Goal: Information Seeking & Learning: Understand process/instructions

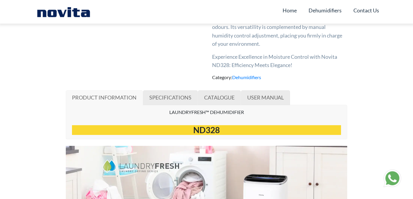
scroll to position [270, 0]
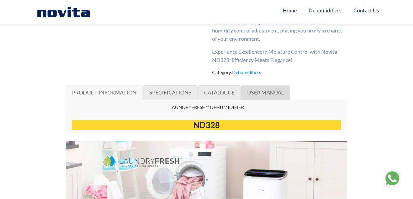
click at [259, 95] on span "USER MANUAL" at bounding box center [265, 92] width 37 height 6
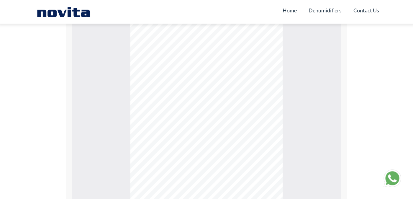
scroll to position [912, 0]
click at [259, 95] on div "Page 5" at bounding box center [206, 125] width 152 height 225
click at [259, 95] on div "Page 16" at bounding box center [206, 83] width 152 height 225
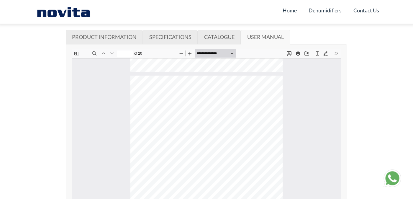
scroll to position [321, 0]
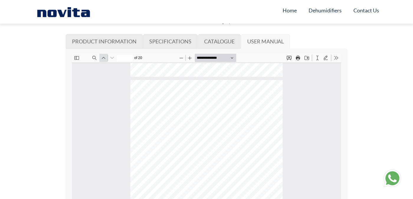
click at [102, 58] on button "Previous" at bounding box center [103, 57] width 8 height 8
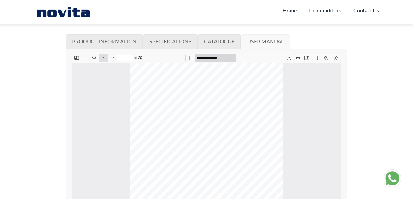
click at [102, 58] on button "Previous" at bounding box center [103, 57] width 8 height 8
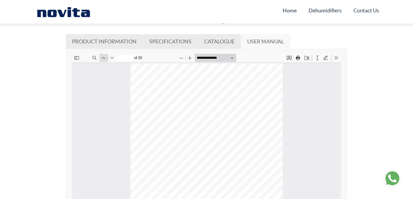
click at [102, 58] on button "Previous" at bounding box center [103, 57] width 8 height 8
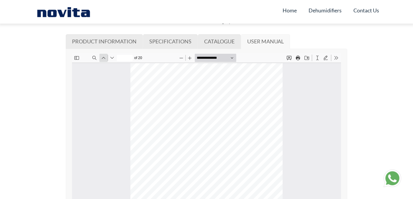
click at [102, 58] on button "Previous" at bounding box center [103, 57] width 8 height 8
click at [109, 59] on button "Next" at bounding box center [112, 57] width 8 height 8
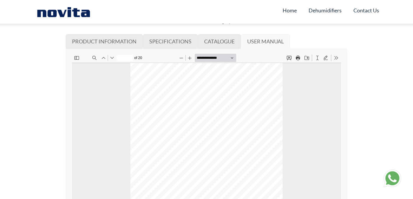
scroll to position [922, 0]
drag, startPoint x: 212, startPoint y: 113, endPoint x: 201, endPoint y: 113, distance: 11.2
click at [201, 113] on div "Page 5" at bounding box center [206, 168] width 152 height 225
type input "**"
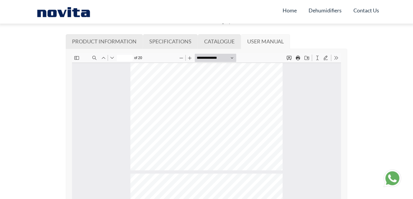
scroll to position [3538, 0]
